Goal: Task Accomplishment & Management: Manage account settings

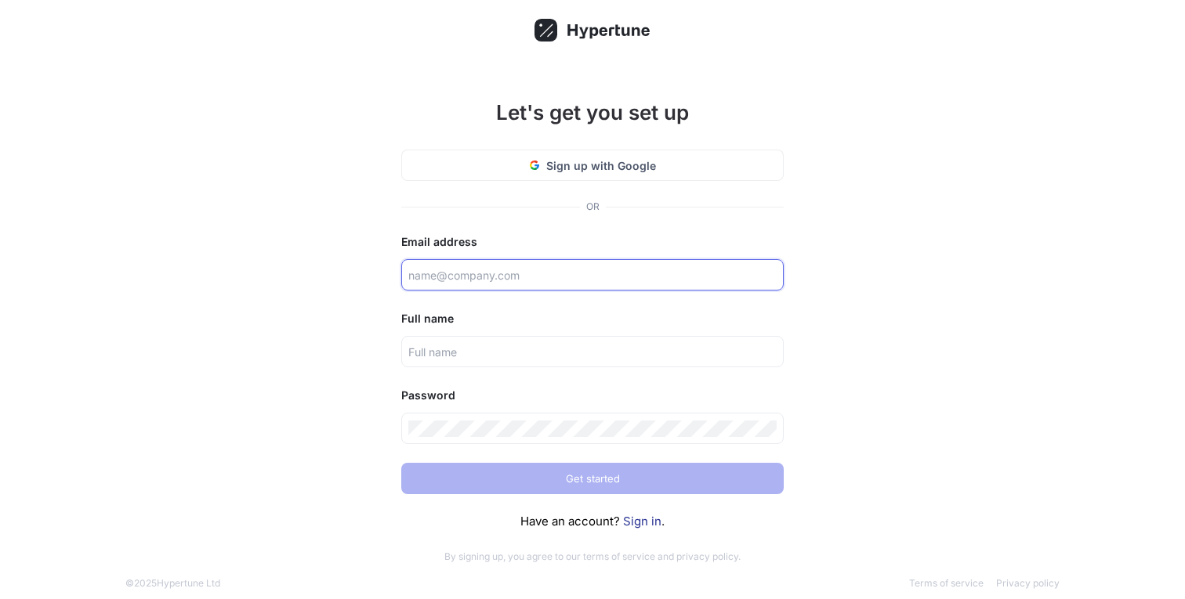
type input "[PERSON_NAME][EMAIL_ADDRESS][DOMAIN_NAME]"
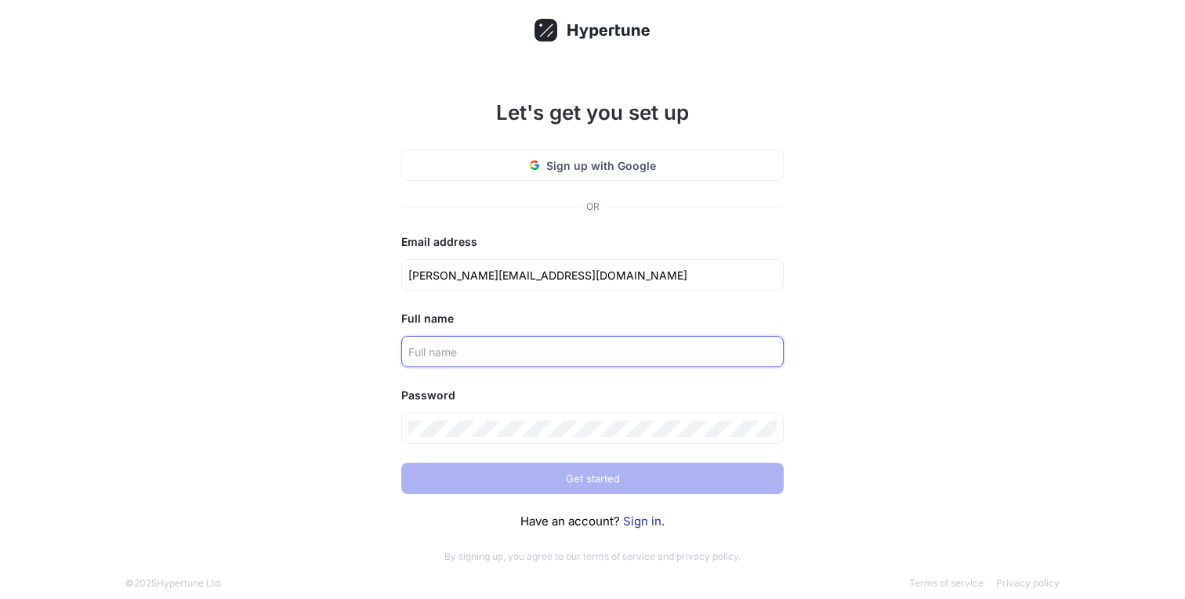
click at [459, 356] on input "text" at bounding box center [592, 352] width 368 height 16
type input "[PERSON_NAME]"
click at [266, 411] on div "Let's get you set up Sign up with Google OR Email address [PERSON_NAME][EMAIL_A…" at bounding box center [592, 308] width 1185 height 616
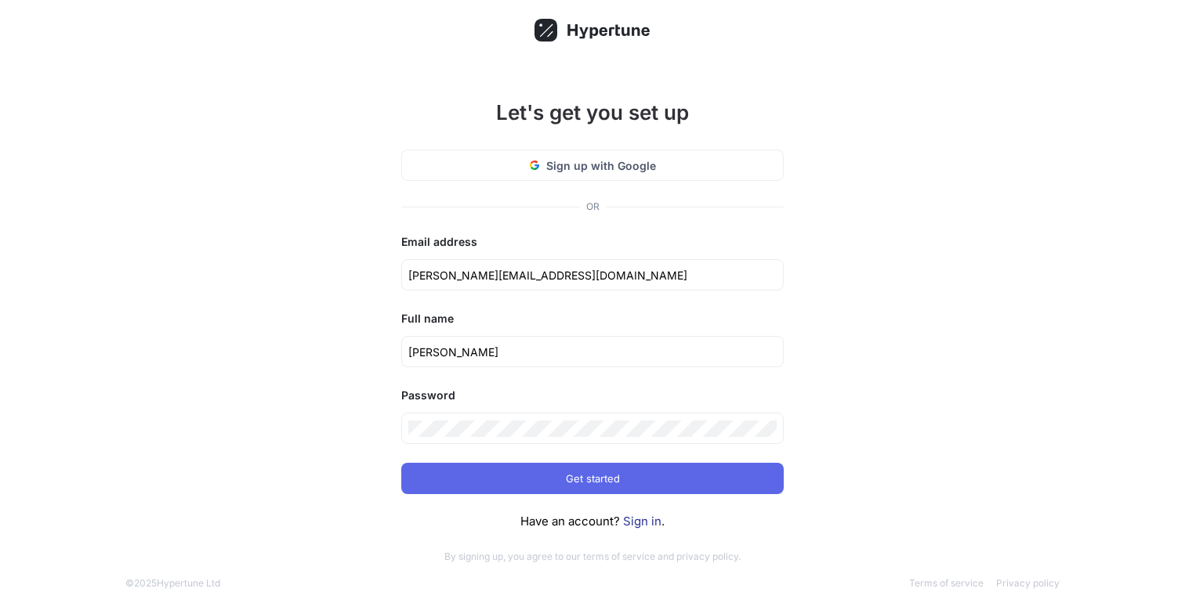
click at [331, 426] on div "Let's get you set up Sign up with Google OR Email address [PERSON_NAME][EMAIL_A…" at bounding box center [592, 308] width 1185 height 616
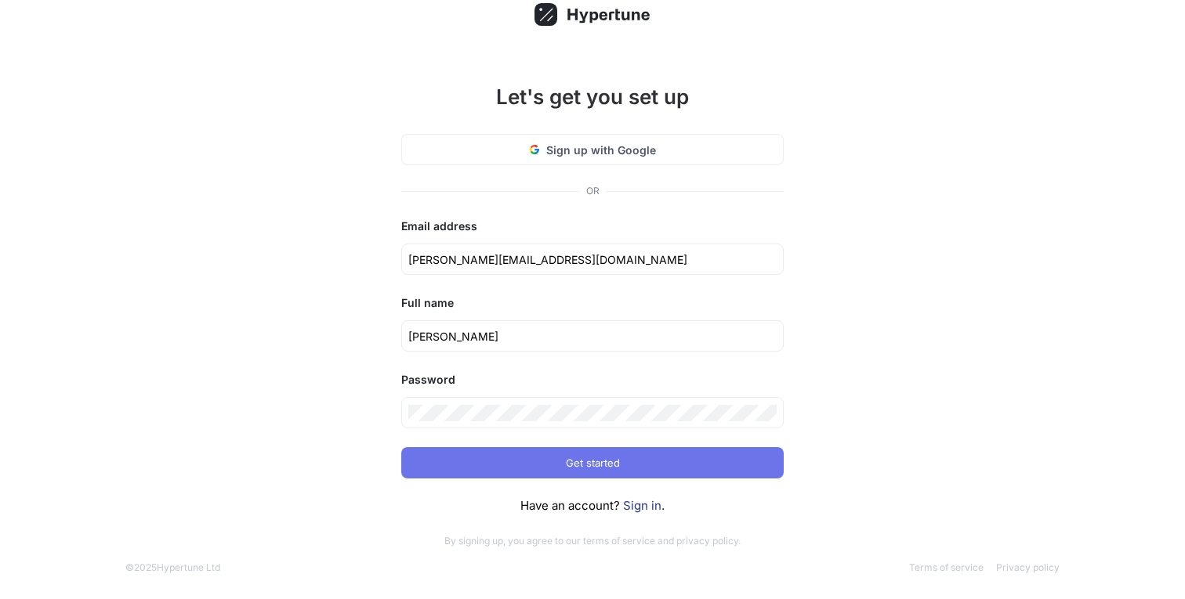
click at [485, 461] on button "Get started" at bounding box center [592, 462] width 382 height 31
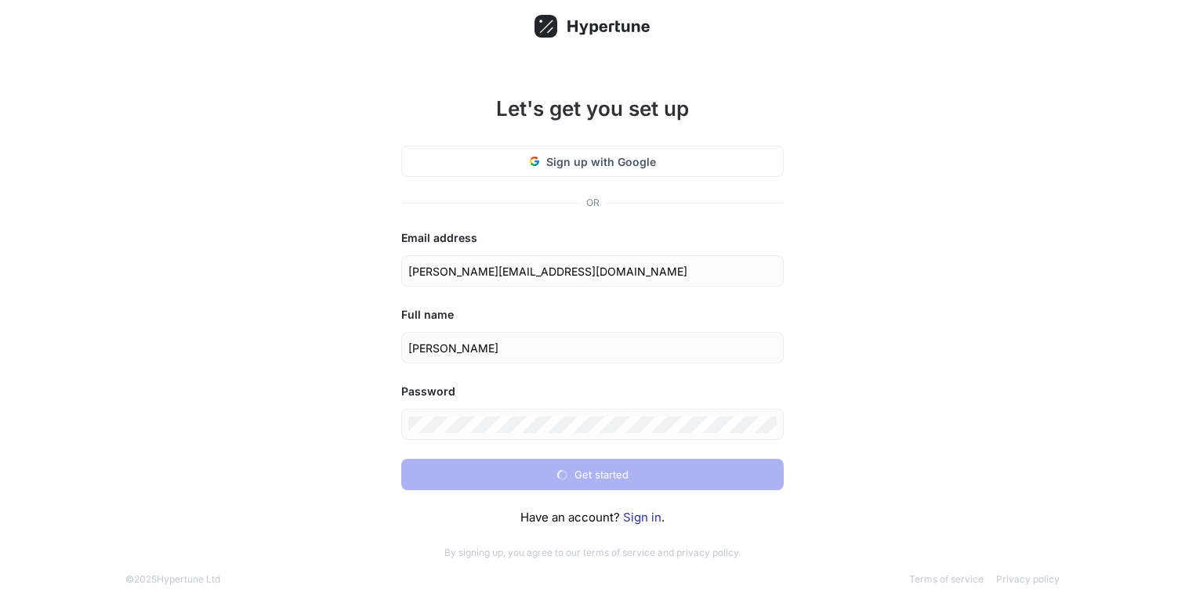
scroll to position [0, 0]
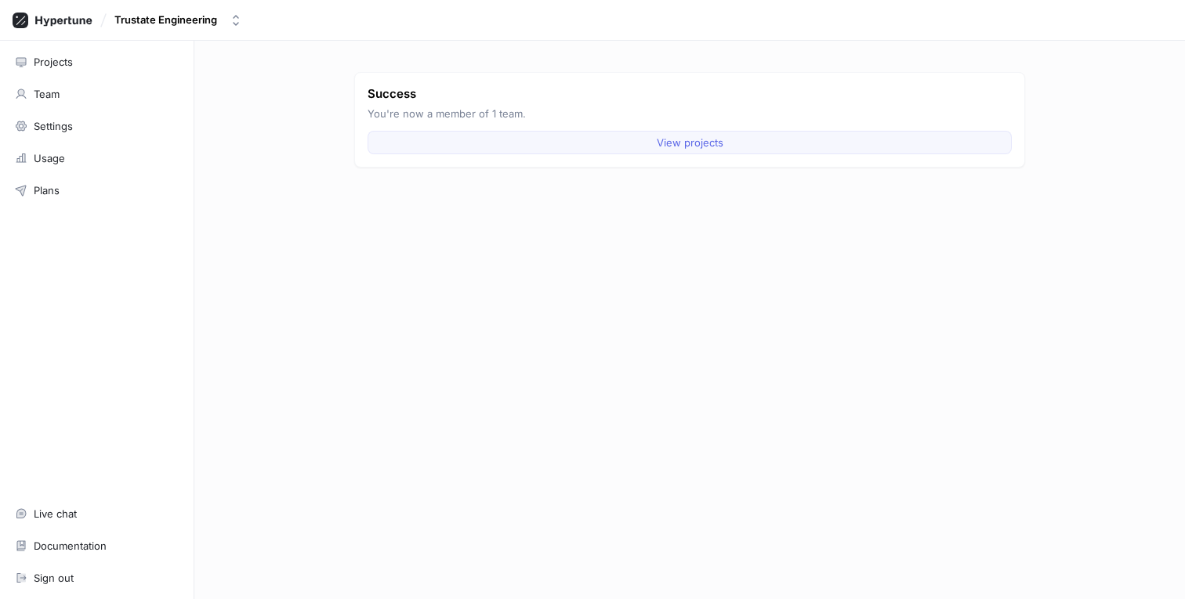
click at [585, 144] on button "View projects" at bounding box center [690, 143] width 644 height 24
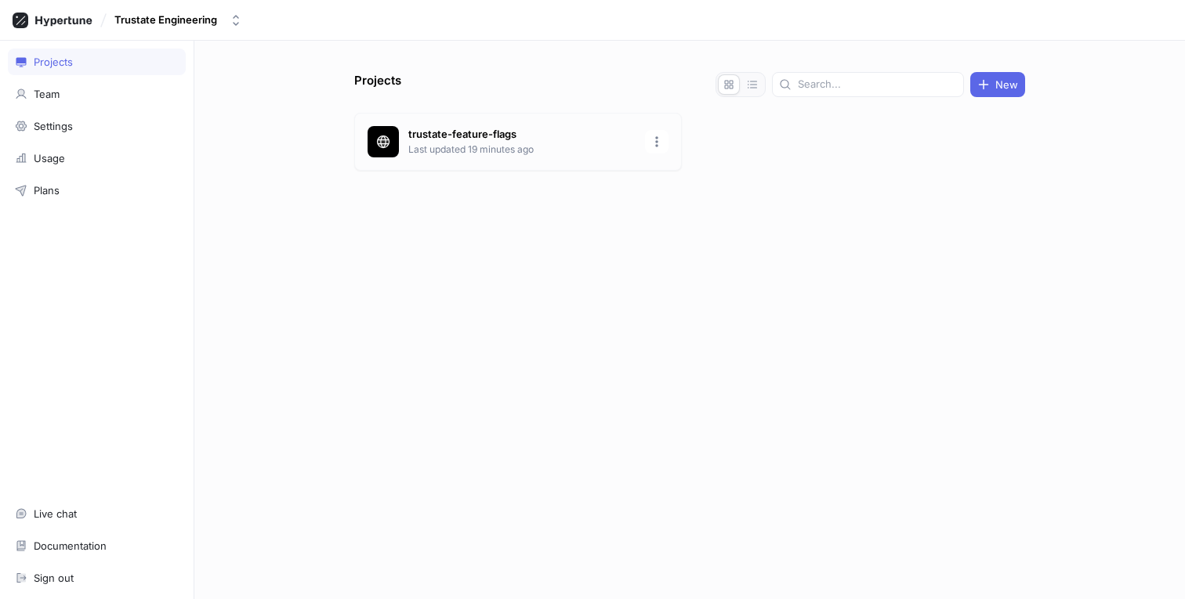
click at [437, 139] on p "trustate-feature-flags" at bounding box center [521, 135] width 227 height 16
click at [35, 99] on div "Team" at bounding box center [47, 94] width 26 height 13
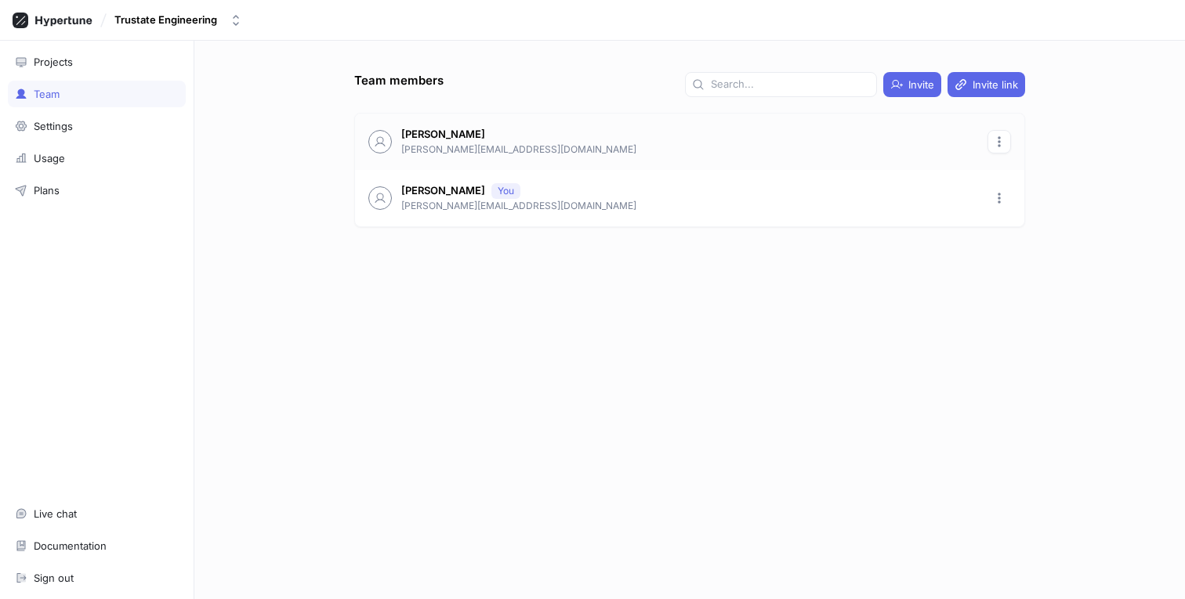
click at [997, 138] on icon "button" at bounding box center [999, 142] width 13 height 13
click at [875, 236] on div "Team members Invite Invite link Fernando [EMAIL_ADDRESS][DOMAIN_NAME] [PERSON_N…" at bounding box center [689, 335] width 683 height 527
click at [995, 196] on icon "button" at bounding box center [999, 198] width 13 height 13
click at [819, 299] on div "Team members Invite Invite link Fernando [EMAIL_ADDRESS][DOMAIN_NAME] [PERSON_N…" at bounding box center [689, 335] width 683 height 527
click at [96, 122] on div "Settings" at bounding box center [97, 126] width 164 height 13
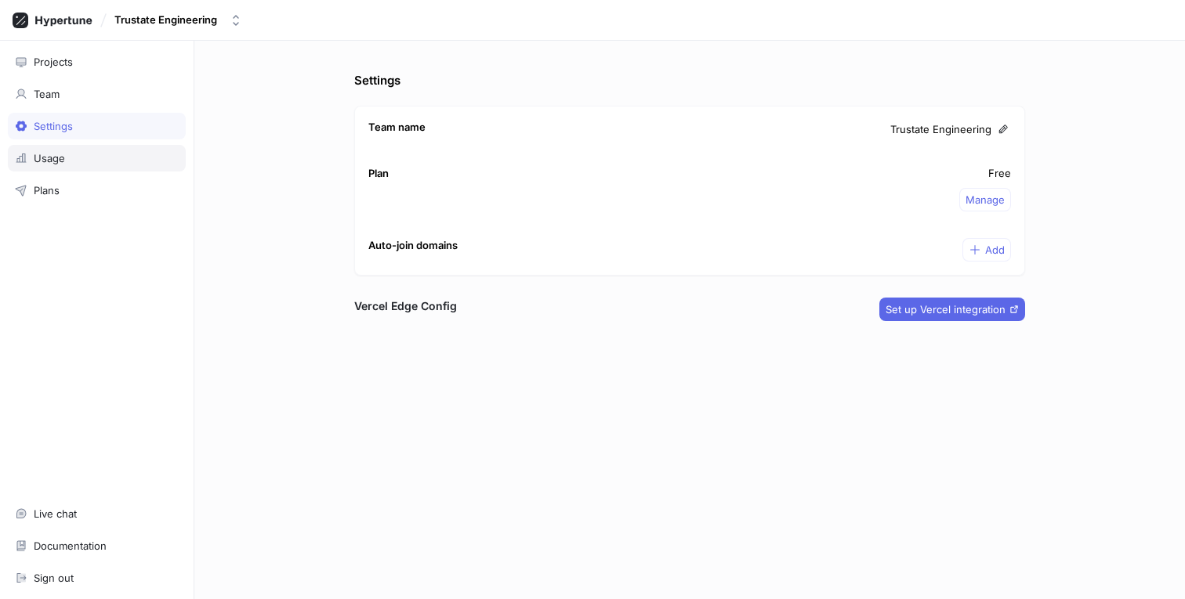
click at [88, 150] on div "Usage" at bounding box center [97, 158] width 178 height 27
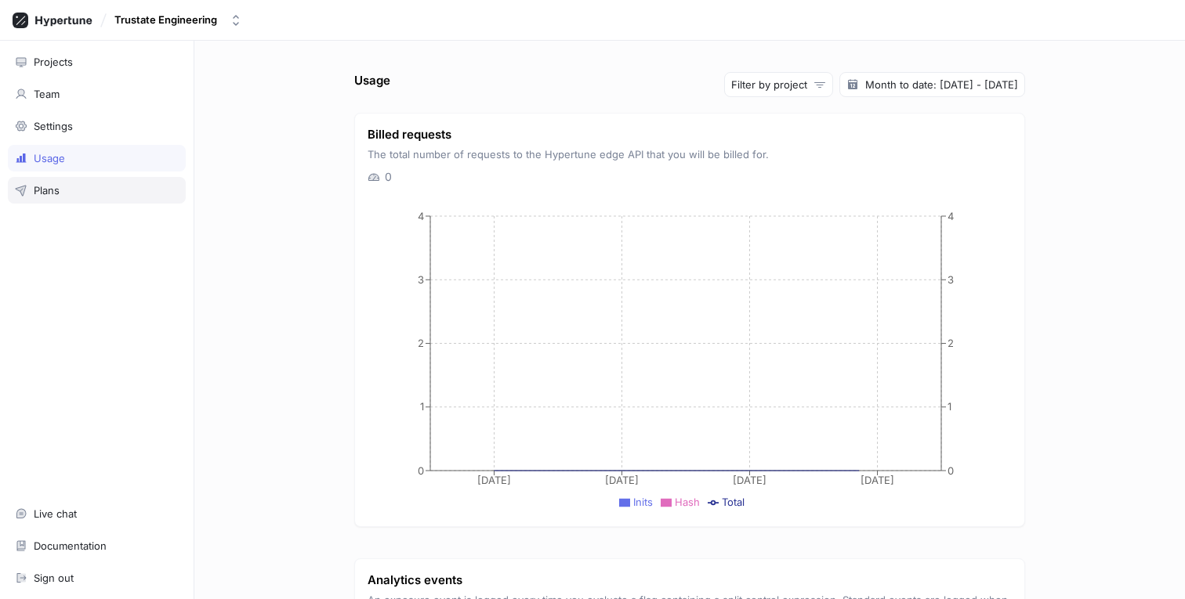
click at [46, 187] on div "Plans" at bounding box center [47, 190] width 26 height 13
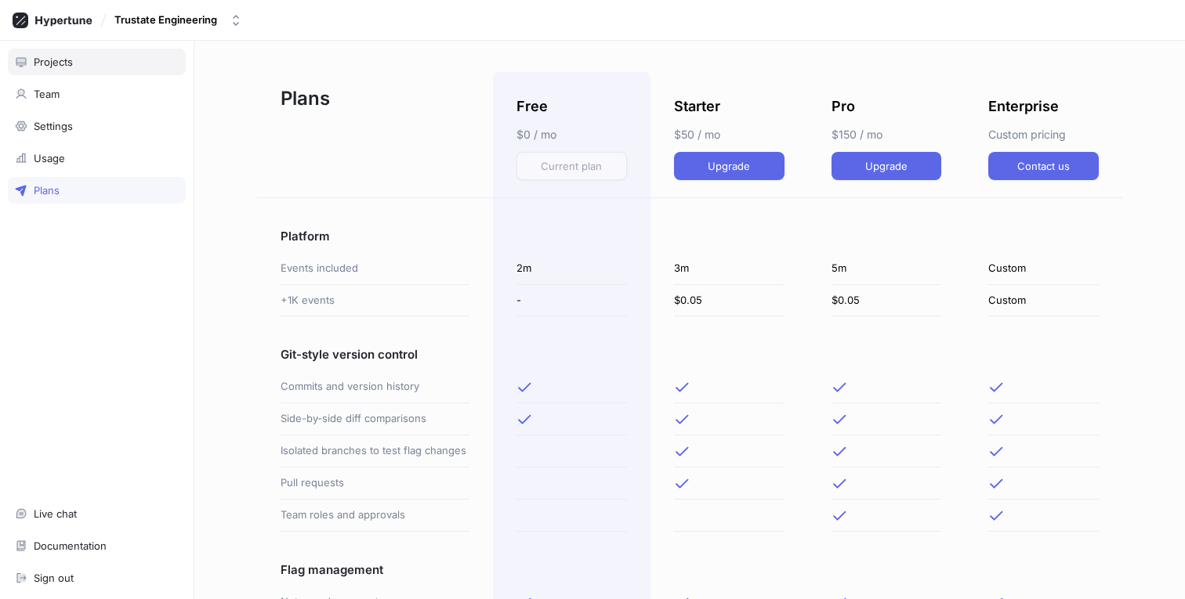
click at [43, 56] on div "Projects" at bounding box center [53, 62] width 39 height 13
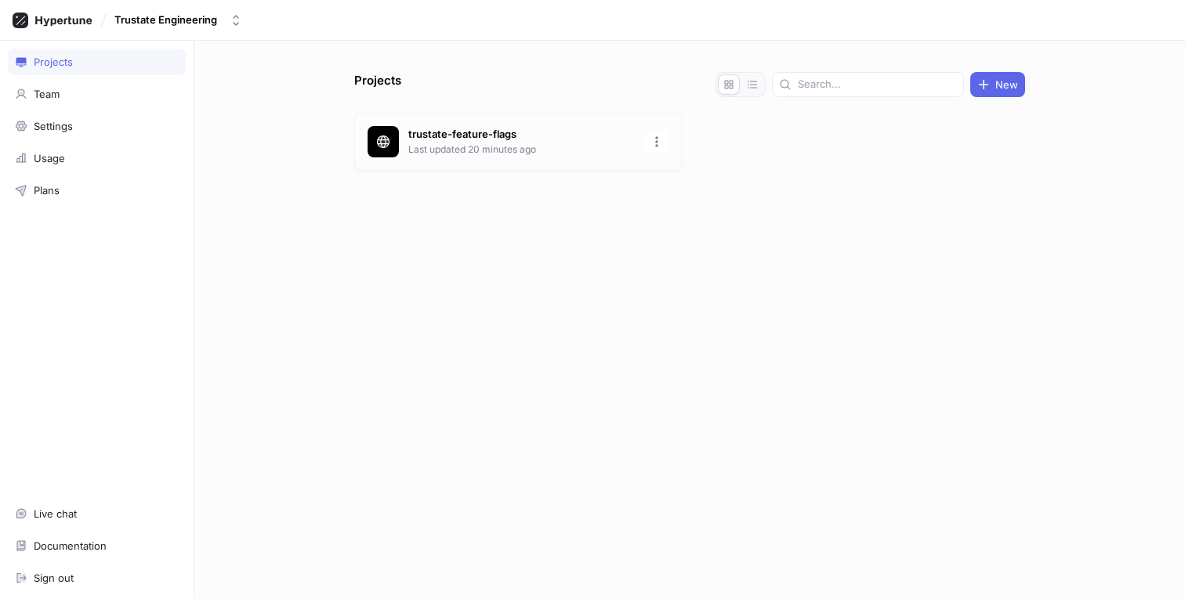
click at [427, 131] on p "trustate-feature-flags" at bounding box center [521, 135] width 227 height 16
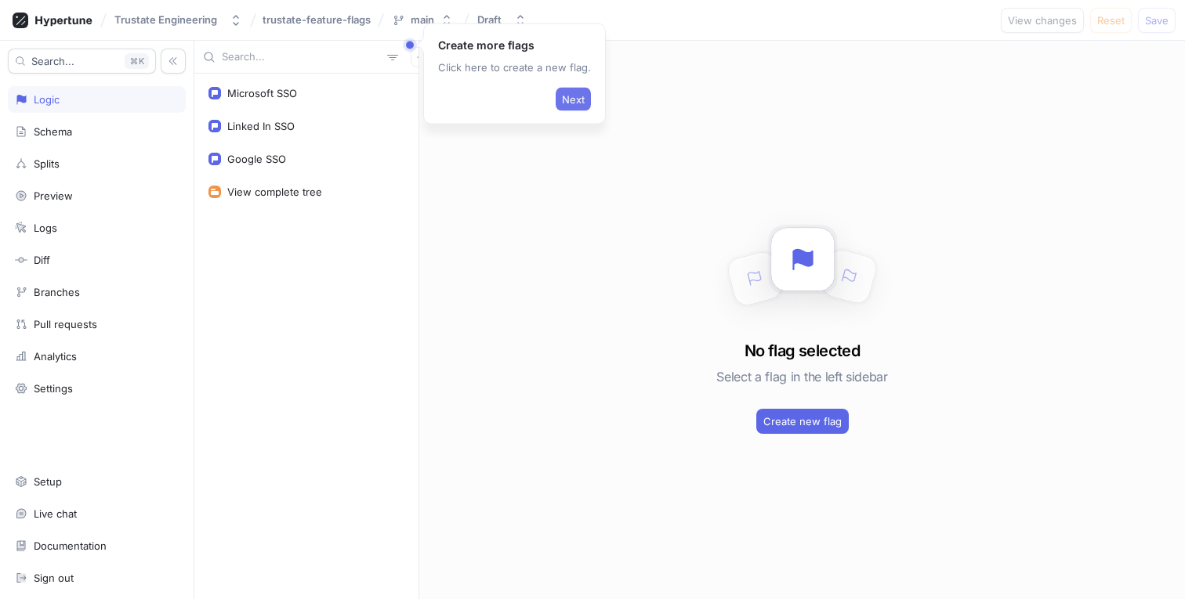
click at [575, 101] on span "Next" at bounding box center [573, 99] width 23 height 9
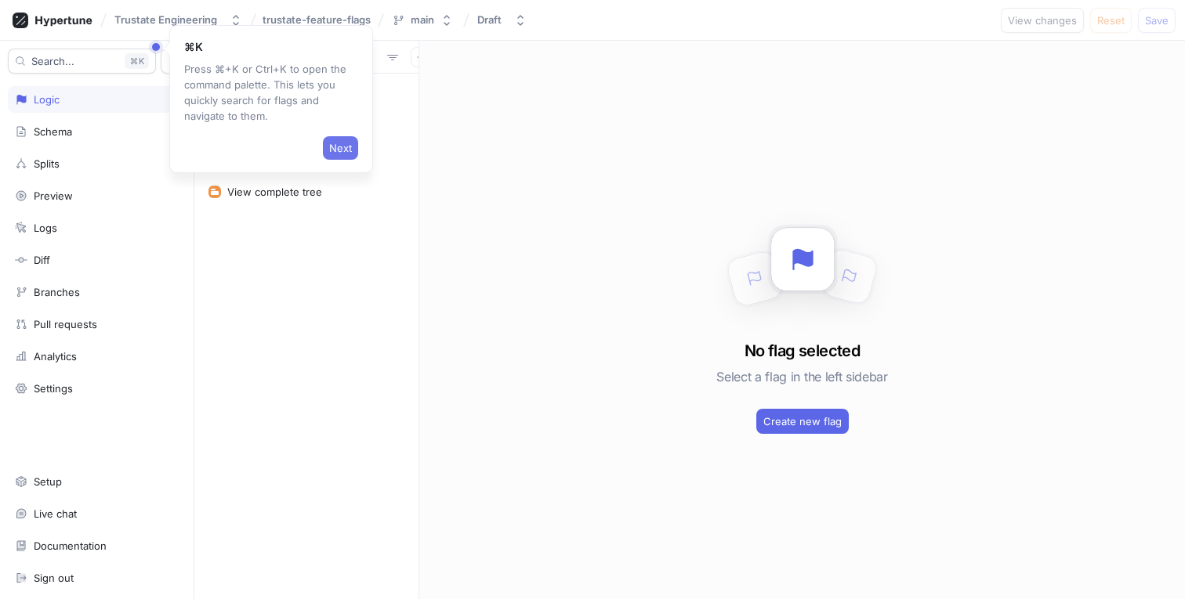
click at [357, 143] on button "Next" at bounding box center [340, 148] width 35 height 24
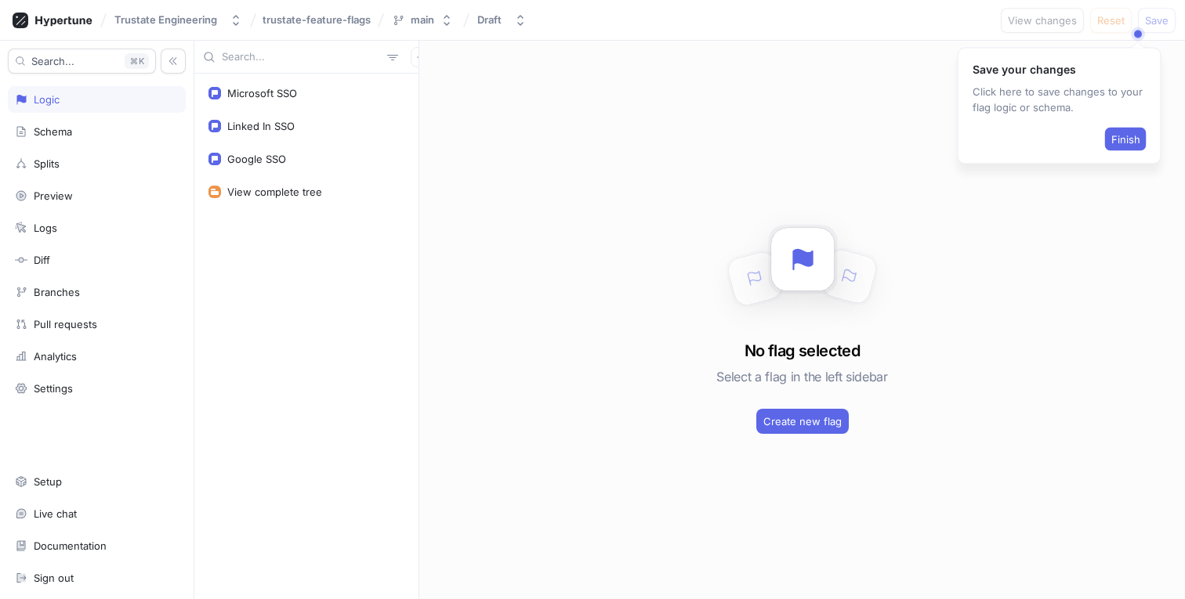
click at [1122, 141] on span "Finish" at bounding box center [1125, 139] width 29 height 9
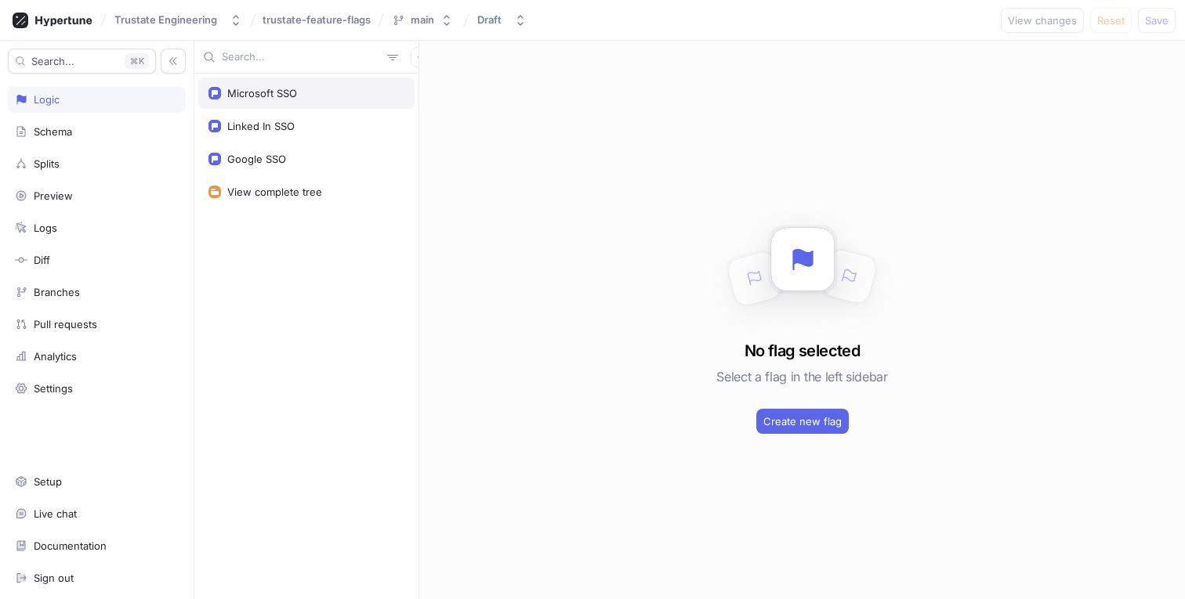
click at [284, 84] on div "Microsoft SSO" at bounding box center [306, 93] width 216 height 31
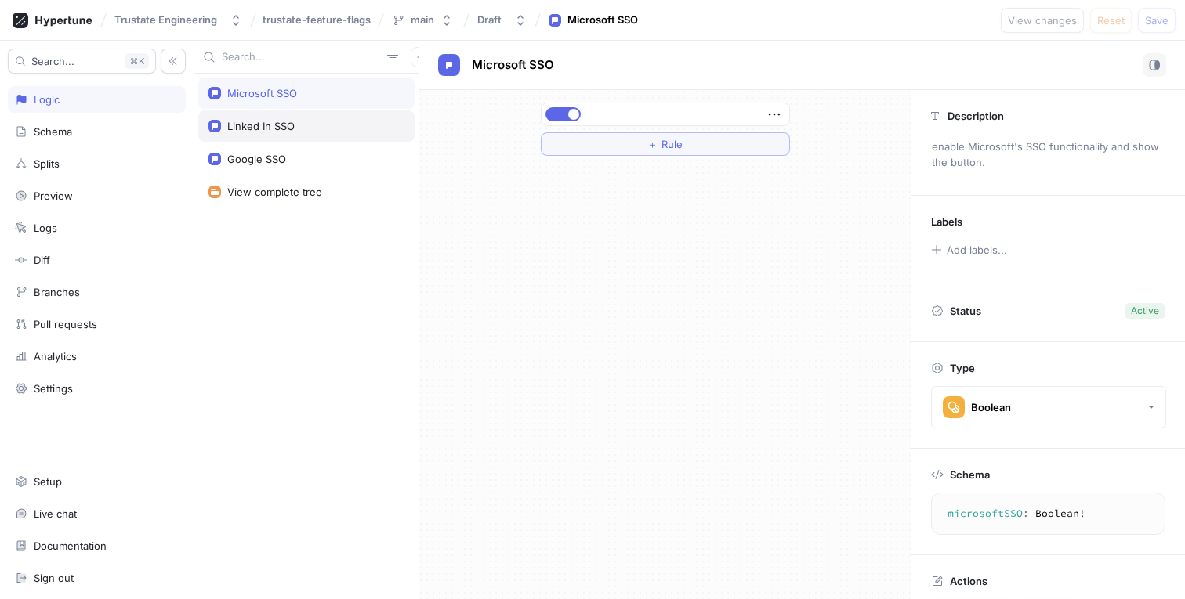
click at [258, 125] on div "Linked In SSO" at bounding box center [260, 126] width 67 height 13
click at [274, 141] on div "Linked In SSO" at bounding box center [306, 125] width 216 height 31
click at [259, 156] on div "Google SSO" at bounding box center [256, 159] width 59 height 13
type textarea "googleSSO: Boolean!"
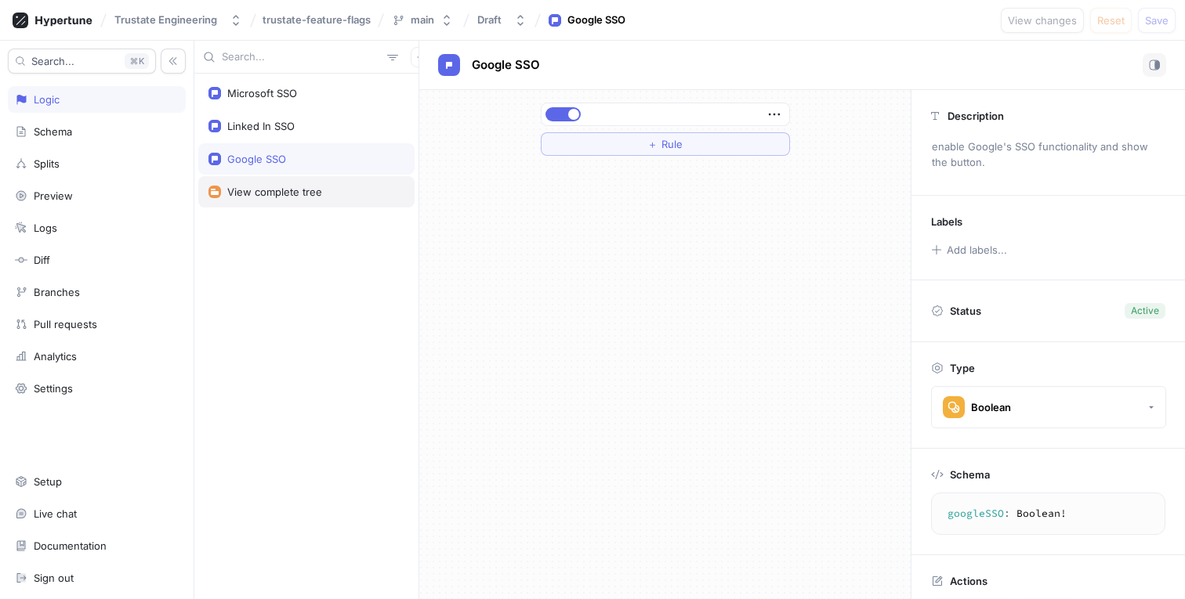
click at [284, 186] on div "View complete tree" at bounding box center [274, 192] width 95 height 13
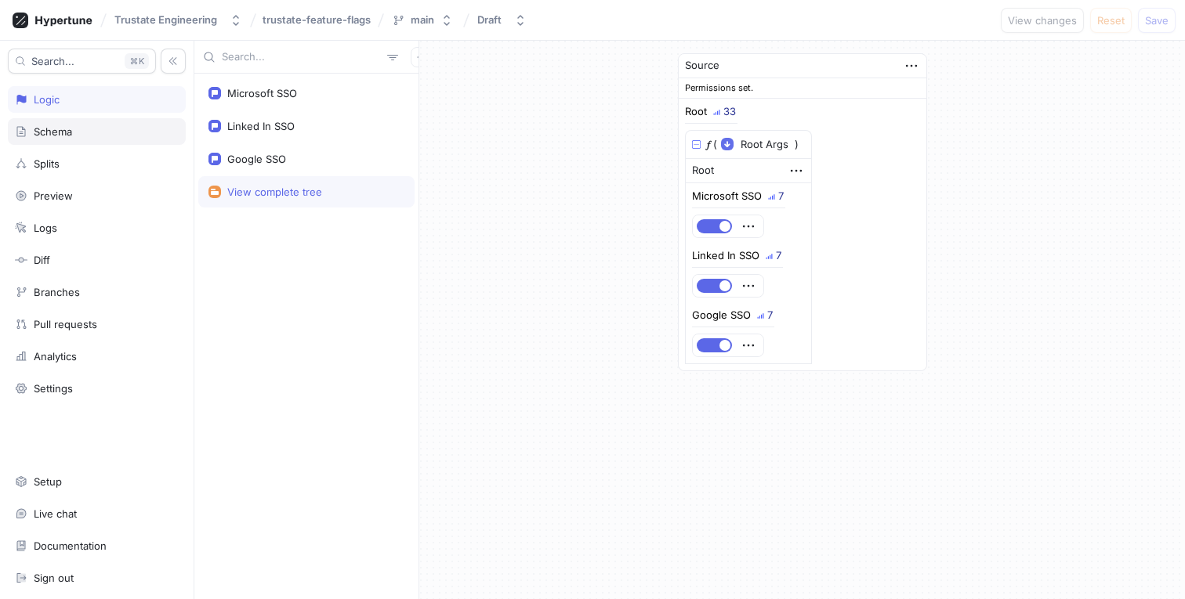
click at [68, 134] on div "Schema" at bounding box center [53, 131] width 38 height 13
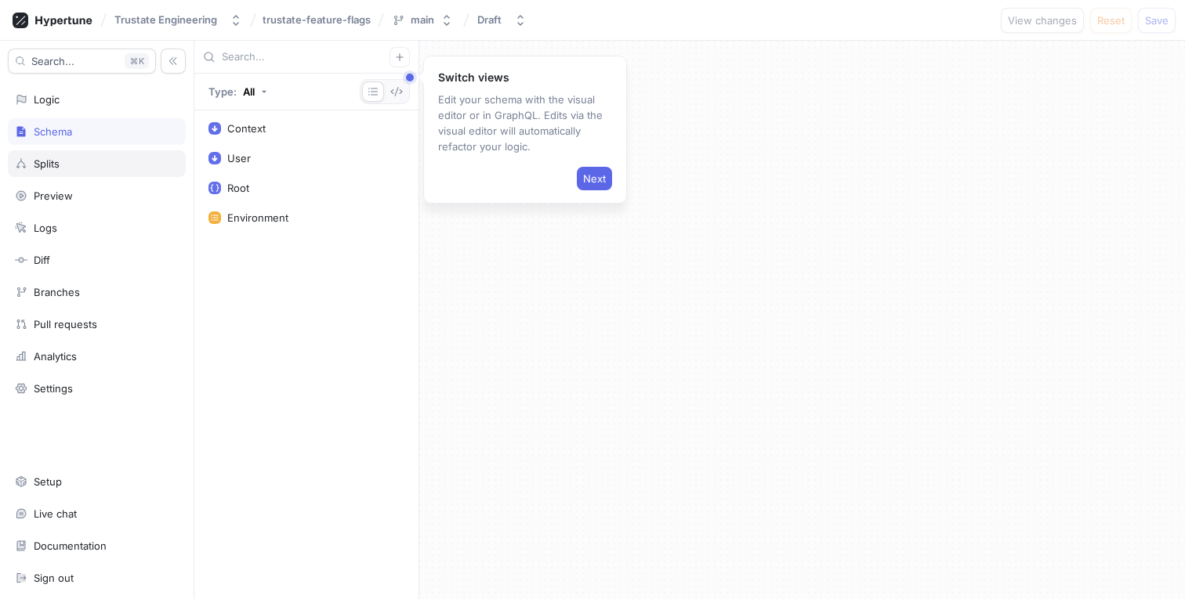
click at [59, 164] on div "Splits" at bounding box center [47, 164] width 26 height 13
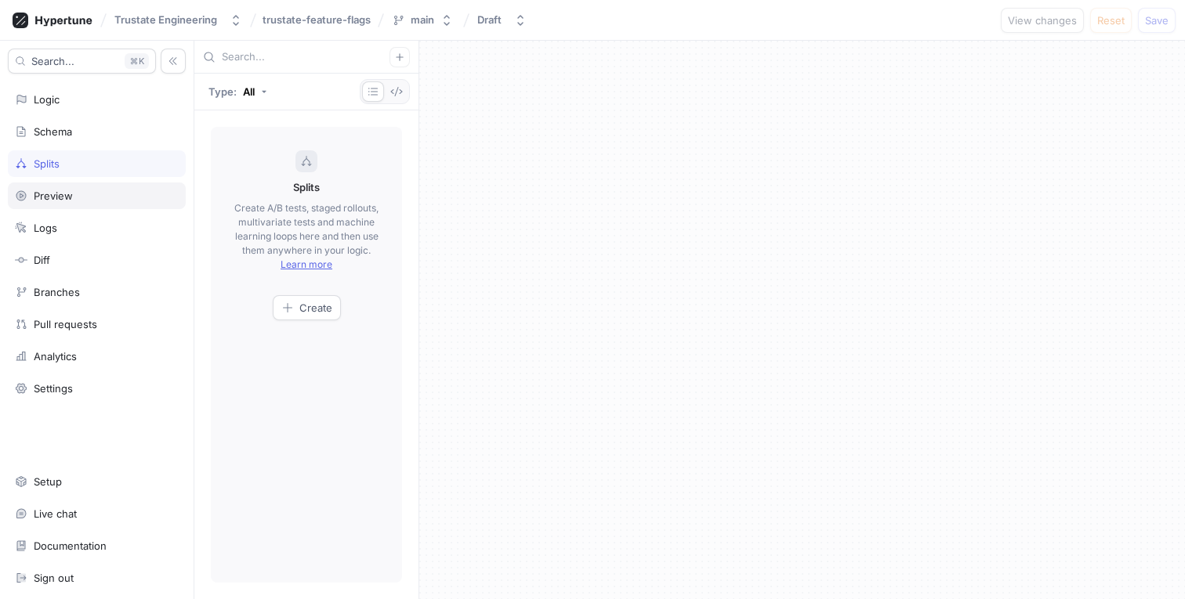
click at [73, 188] on div "Preview" at bounding box center [97, 196] width 178 height 27
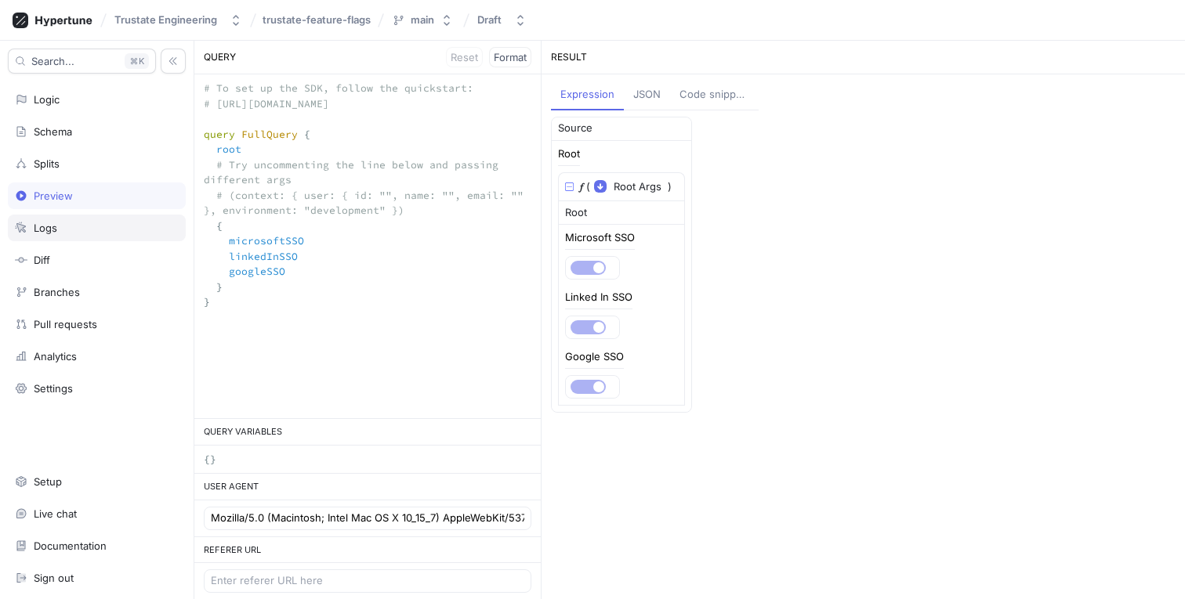
click at [62, 223] on div "Logs" at bounding box center [97, 228] width 164 height 13
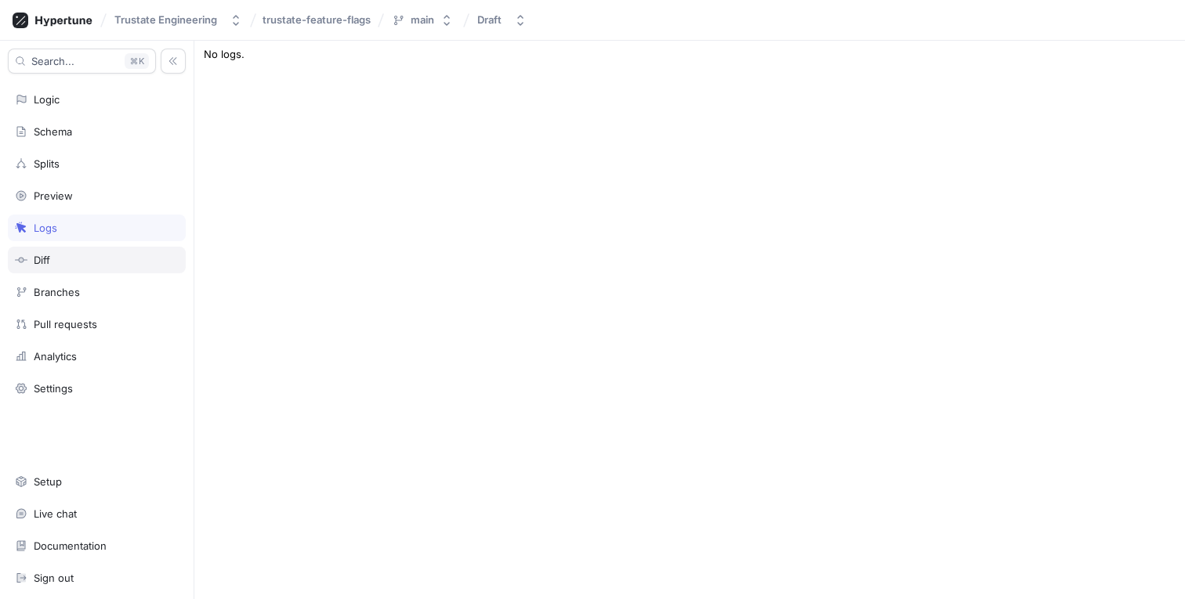
click at [62, 252] on div "Diff" at bounding box center [97, 260] width 178 height 27
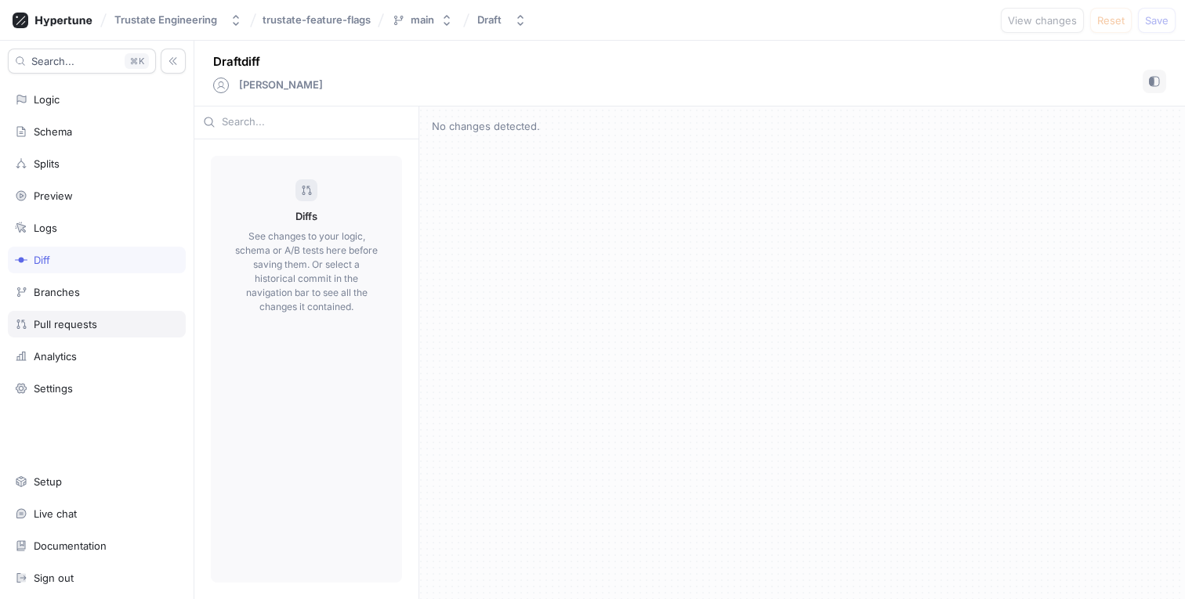
click at [53, 314] on div "Pull requests" at bounding box center [97, 324] width 178 height 27
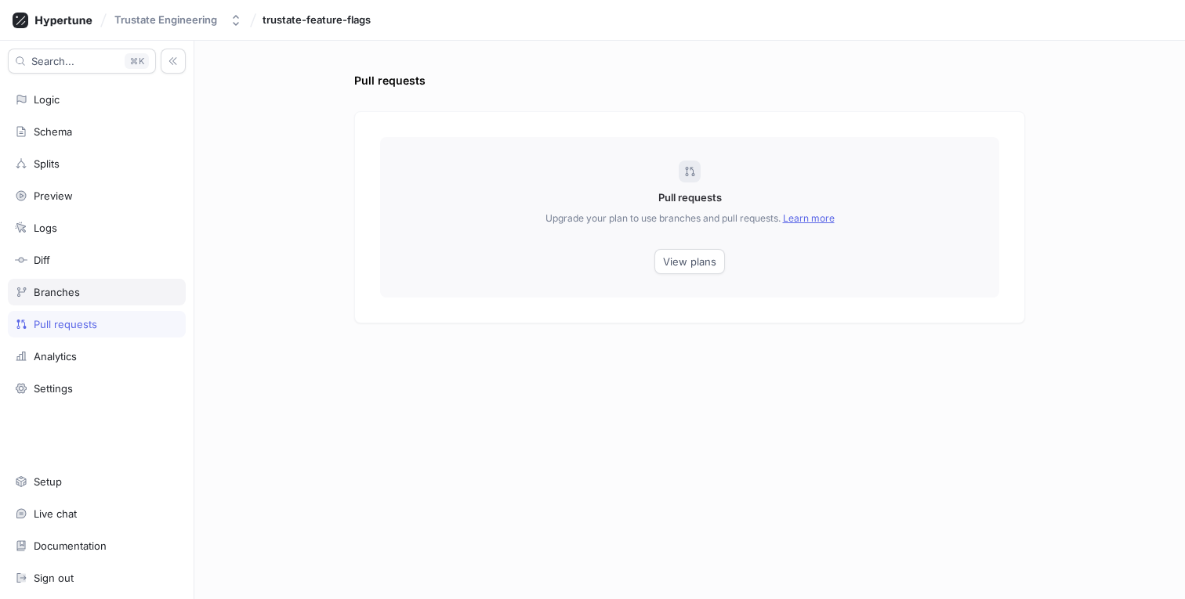
click at [58, 295] on div "Branches" at bounding box center [57, 292] width 46 height 13
click at [70, 317] on div "Pull requests" at bounding box center [97, 324] width 178 height 27
click at [60, 345] on div "Analytics" at bounding box center [97, 356] width 178 height 27
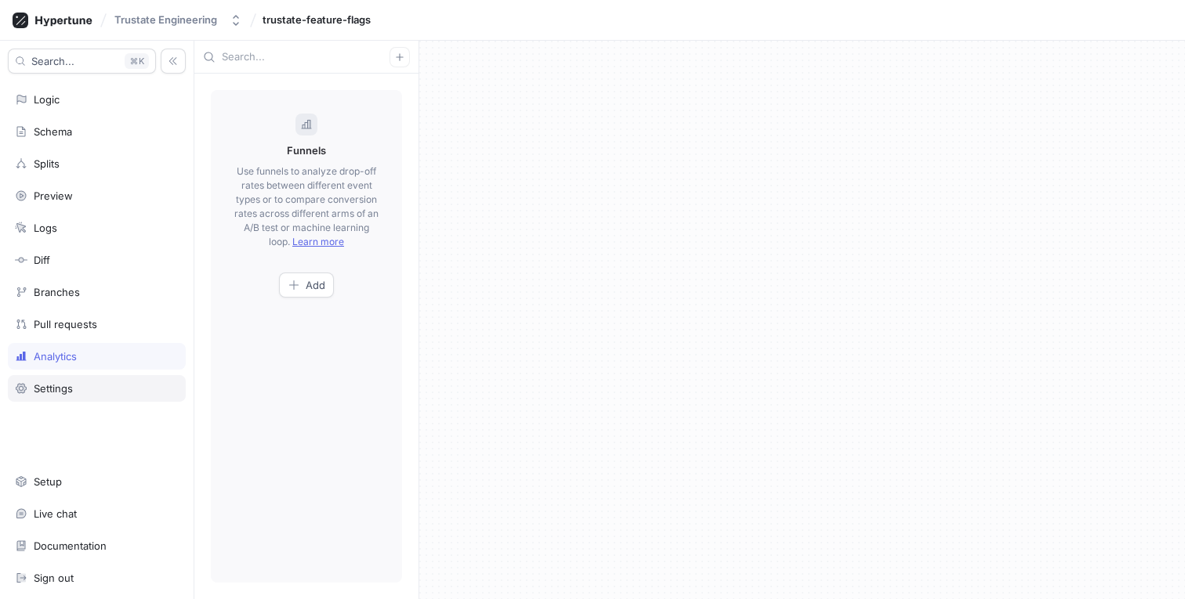
click at [67, 386] on div "Settings" at bounding box center [53, 388] width 39 height 13
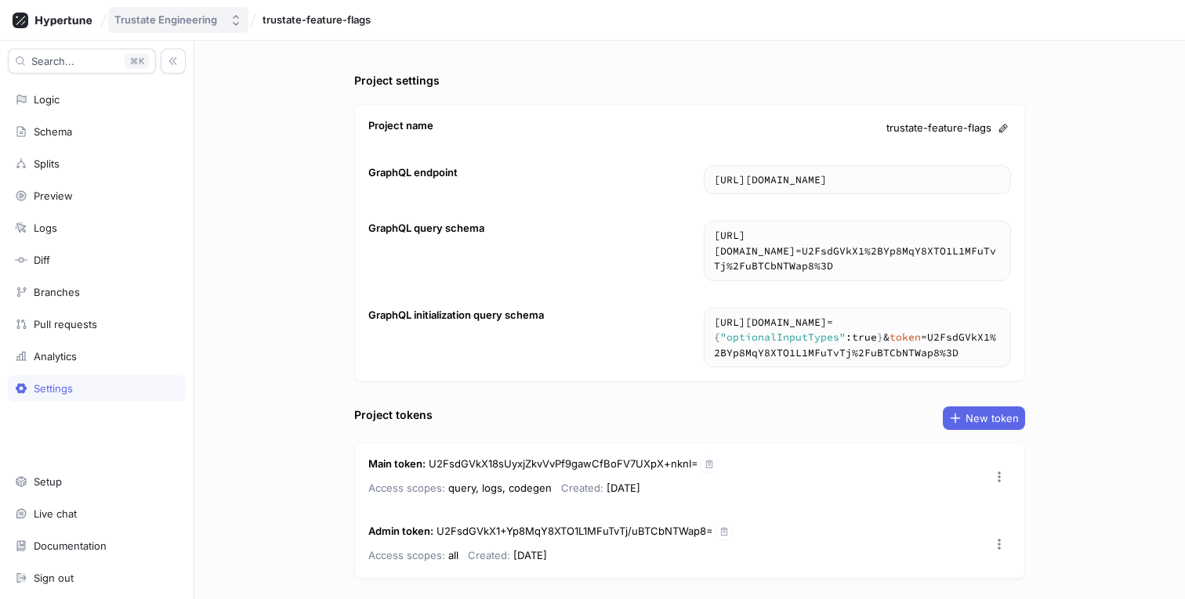
click at [143, 20] on div "Trustate Engineering" at bounding box center [165, 19] width 103 height 13
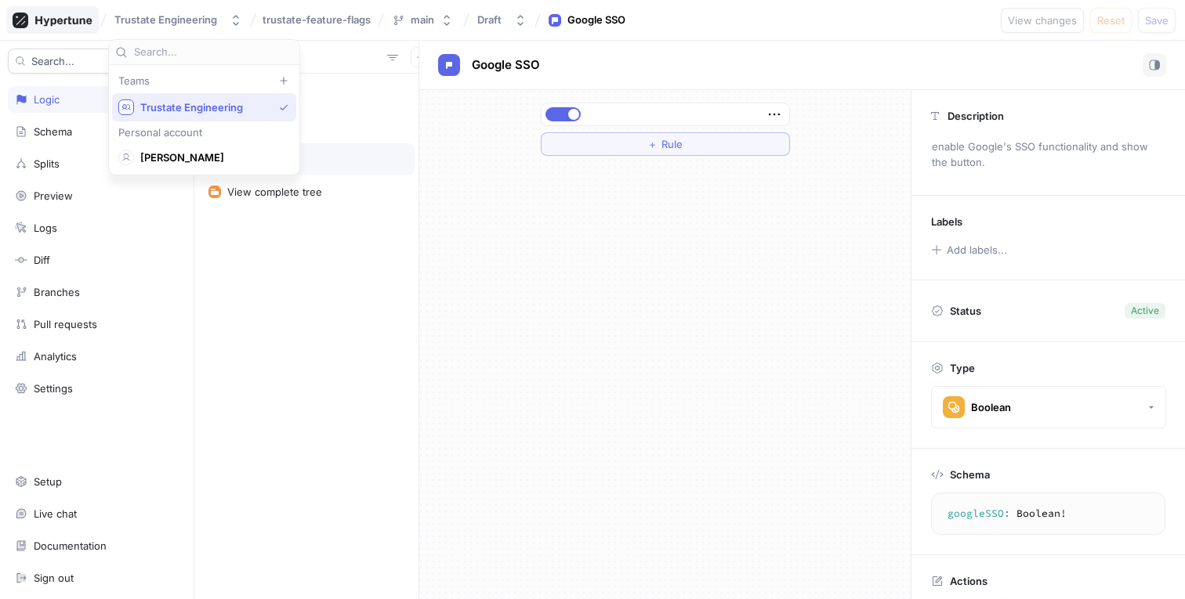
click at [67, 31] on div at bounding box center [52, 19] width 92 height 27
